Goal: Find specific page/section: Find specific page/section

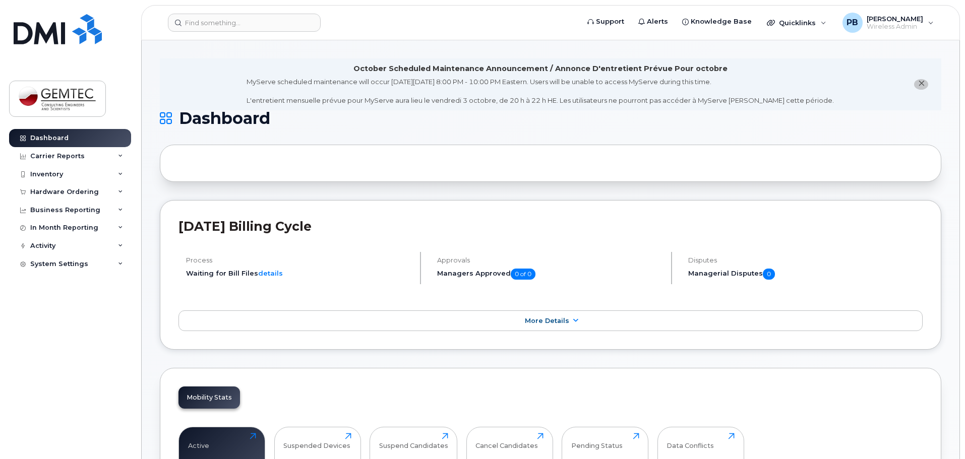
scroll to position [202, 0]
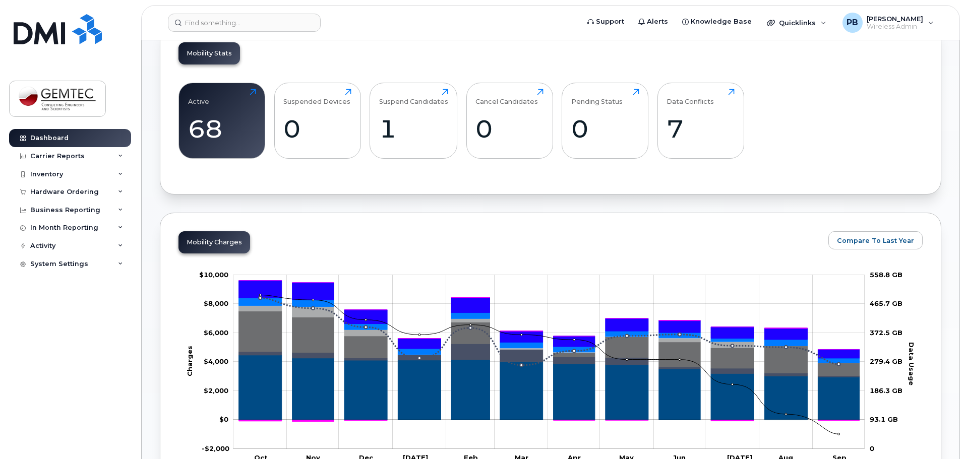
scroll to position [252, 0]
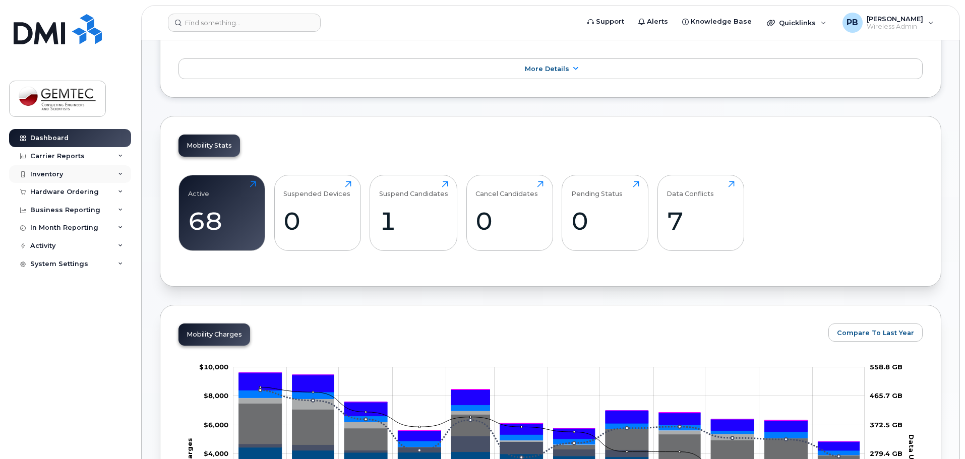
click at [65, 171] on div "Inventory" at bounding box center [70, 174] width 122 height 18
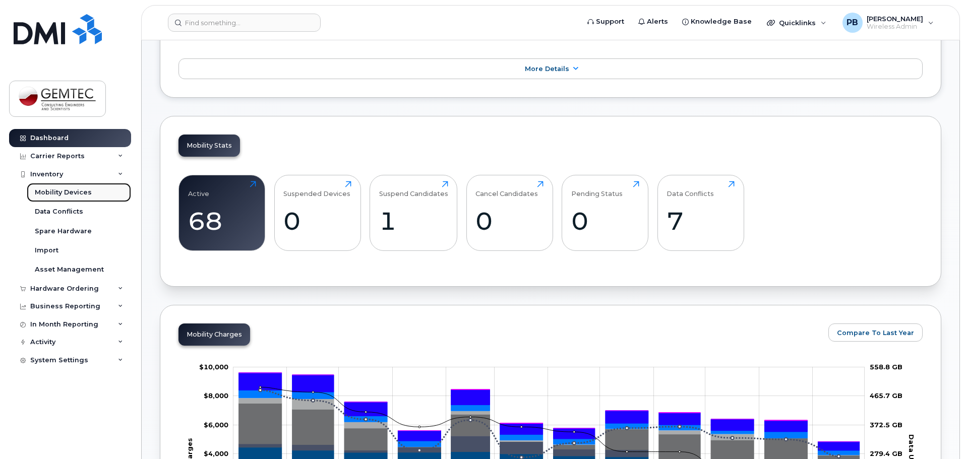
click at [78, 190] on div "Mobility Devices" at bounding box center [63, 192] width 57 height 9
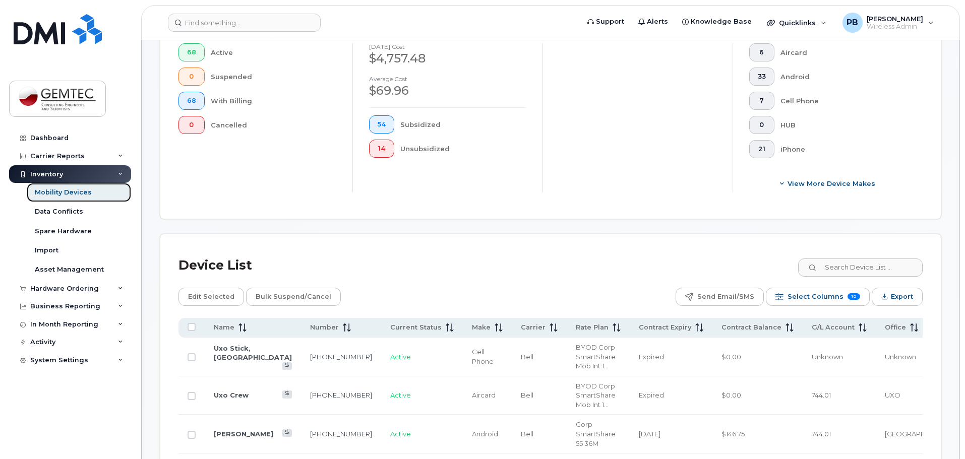
scroll to position [303, 0]
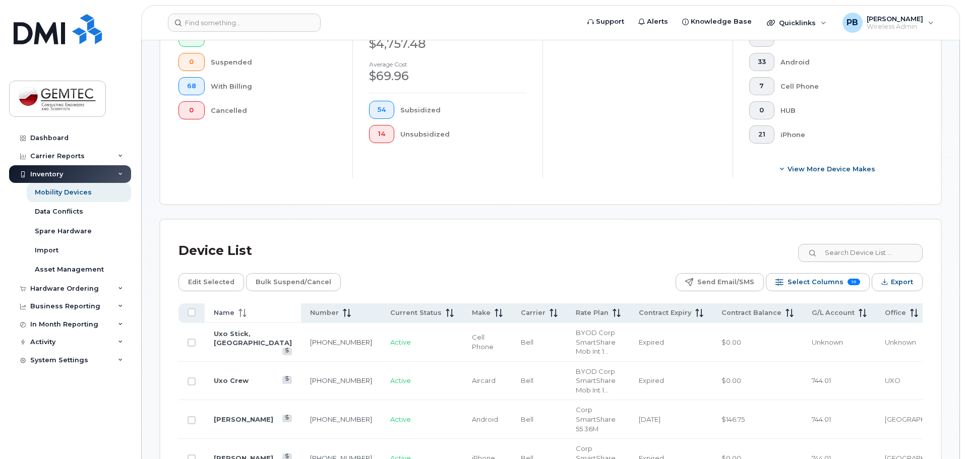
click at [242, 309] on span at bounding box center [241, 313] width 12 height 9
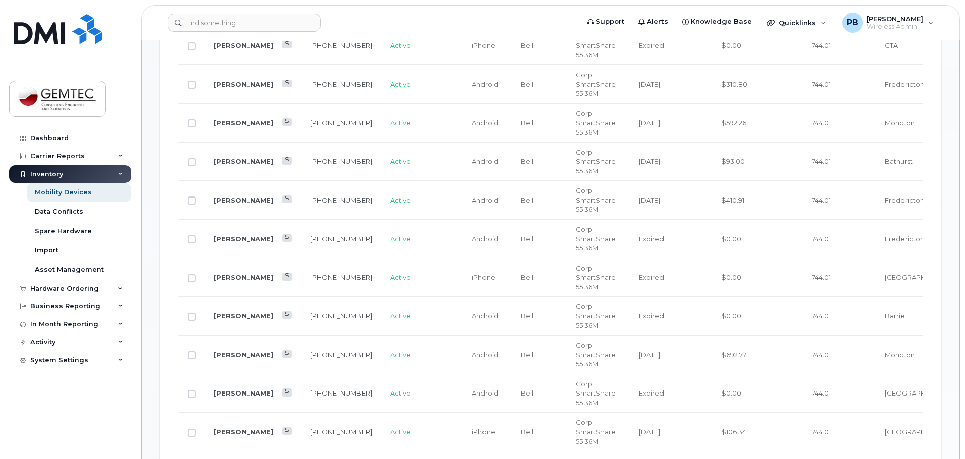
scroll to position [504, 0]
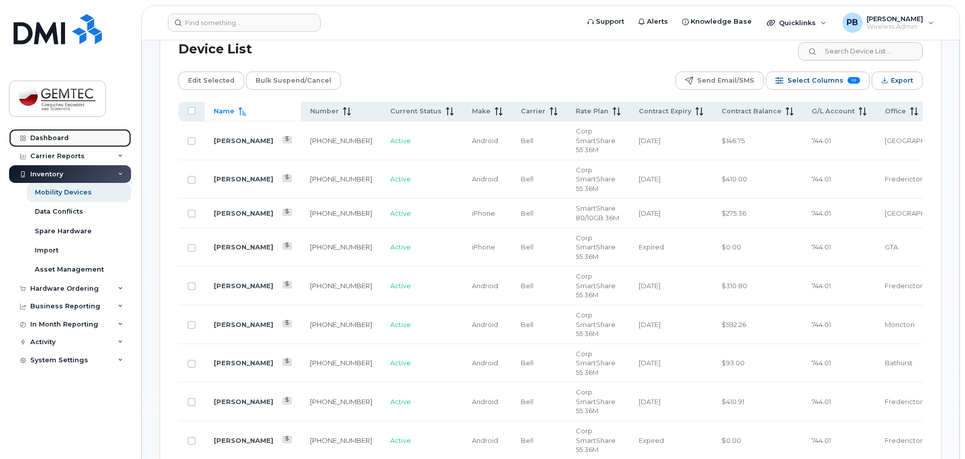
click at [58, 138] on div "Dashboard" at bounding box center [49, 138] width 38 height 8
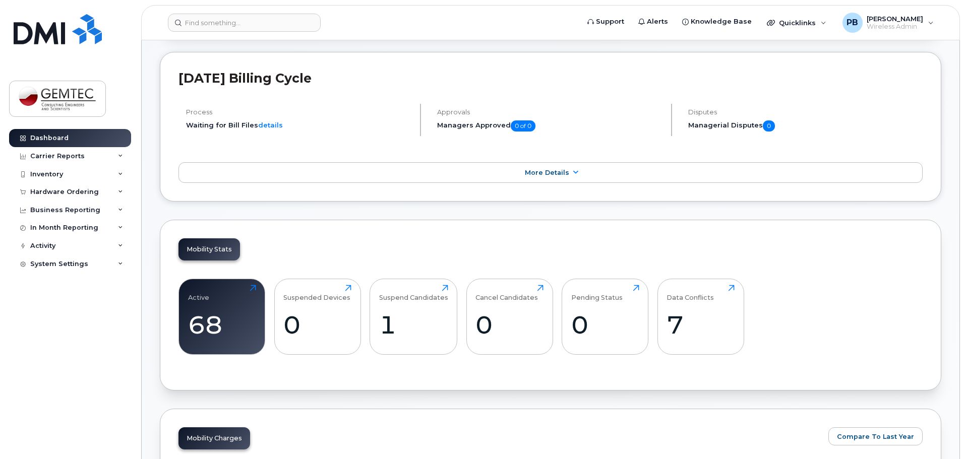
scroll to position [151, 0]
